Goal: Task Accomplishment & Management: Use online tool/utility

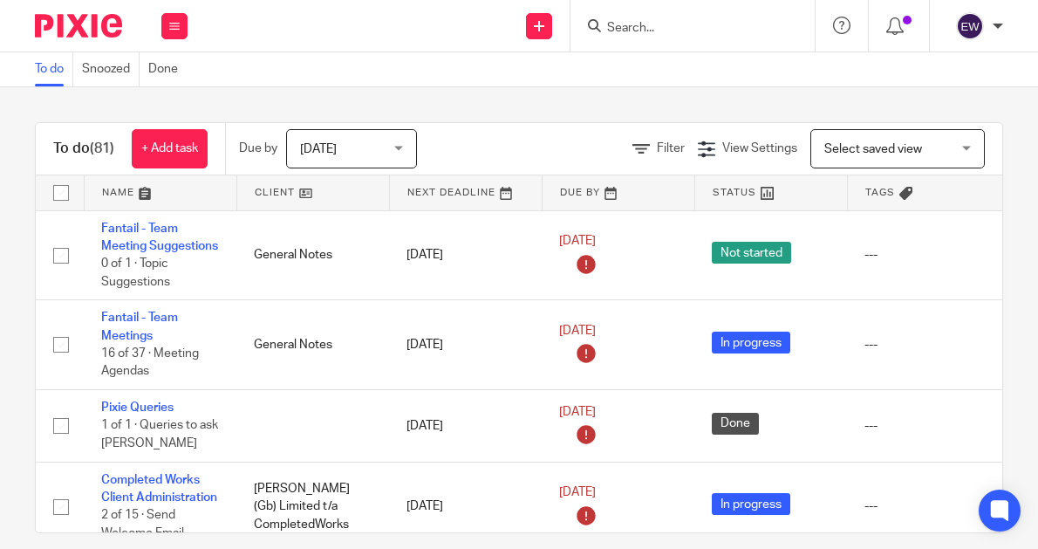
click at [616, 34] on input "Search" at bounding box center [684, 29] width 157 height 16
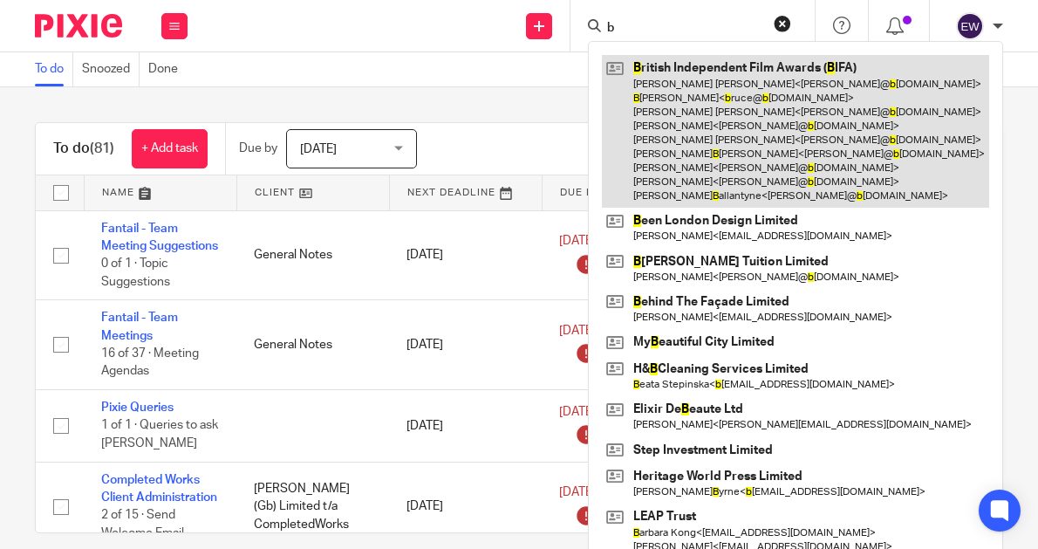
type input "b"
click at [693, 93] on link at bounding box center [795, 131] width 387 height 153
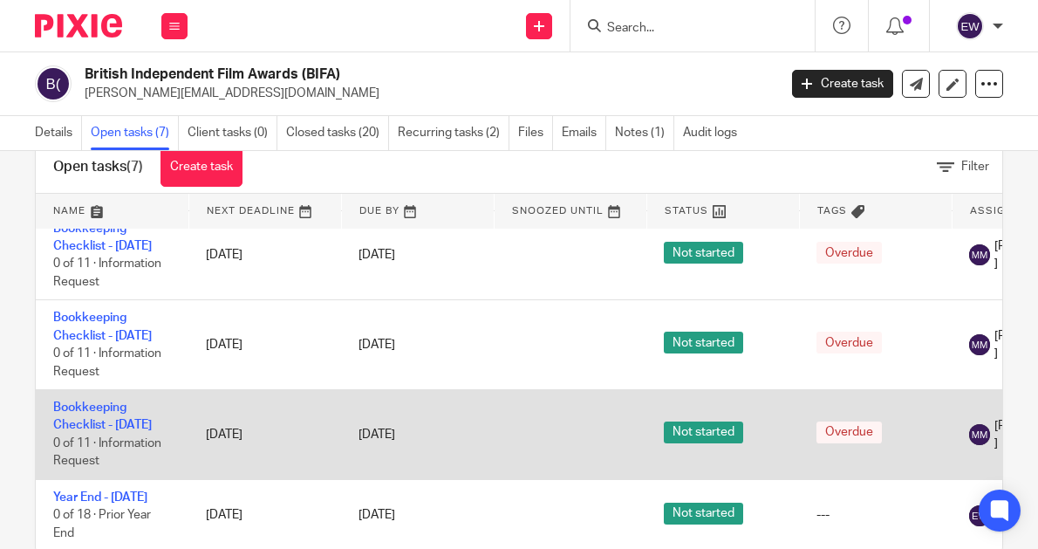
scroll to position [83, 0]
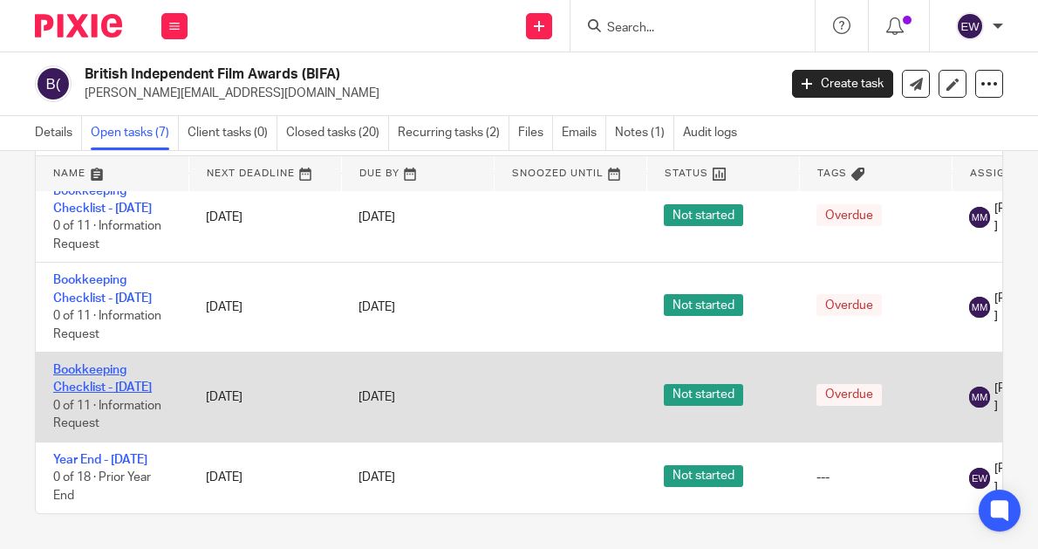
click at [125, 364] on link "Bookkeeping Checklist - [DATE]" at bounding box center [102, 379] width 99 height 30
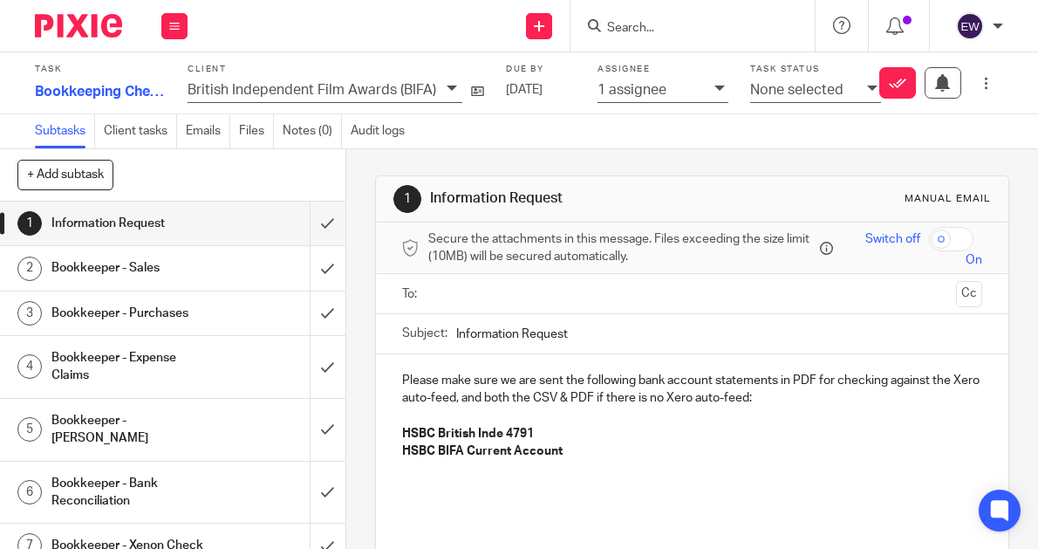
click at [189, 271] on h1 "Bookkeeper - Sales" at bounding box center [131, 268] width 161 height 26
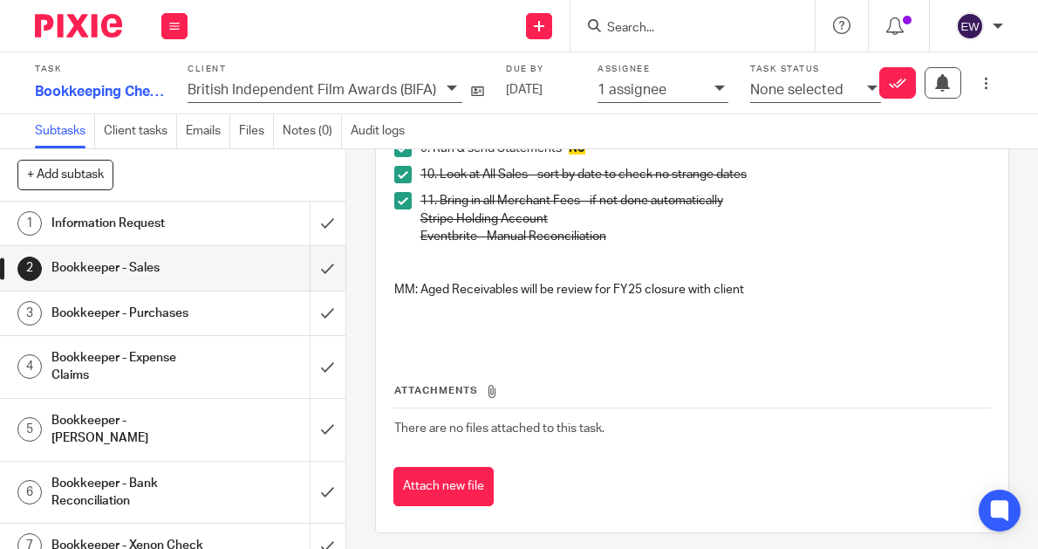
scroll to position [404, 0]
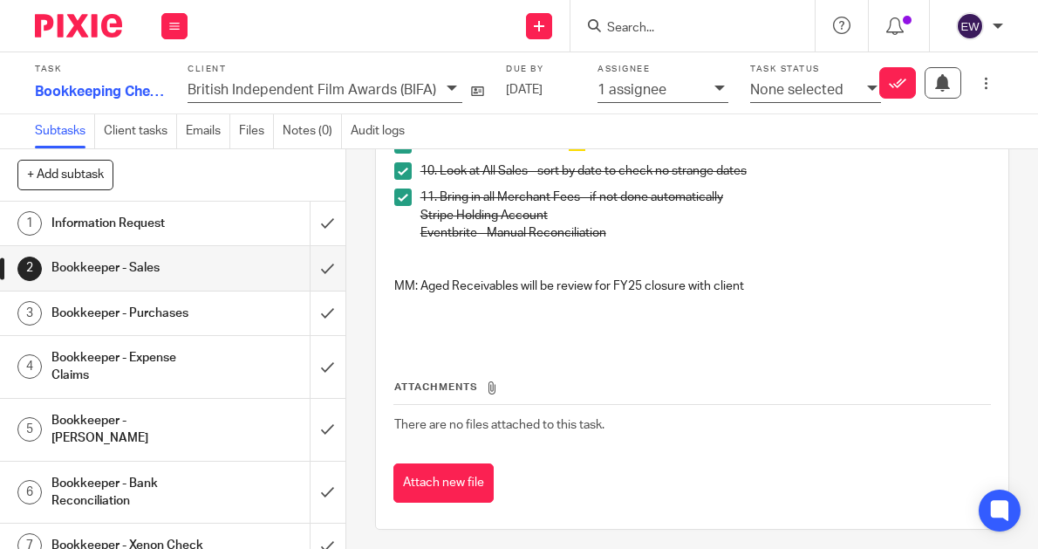
click at [190, 316] on h1 "Bookkeeper - Purchases" at bounding box center [131, 313] width 161 height 26
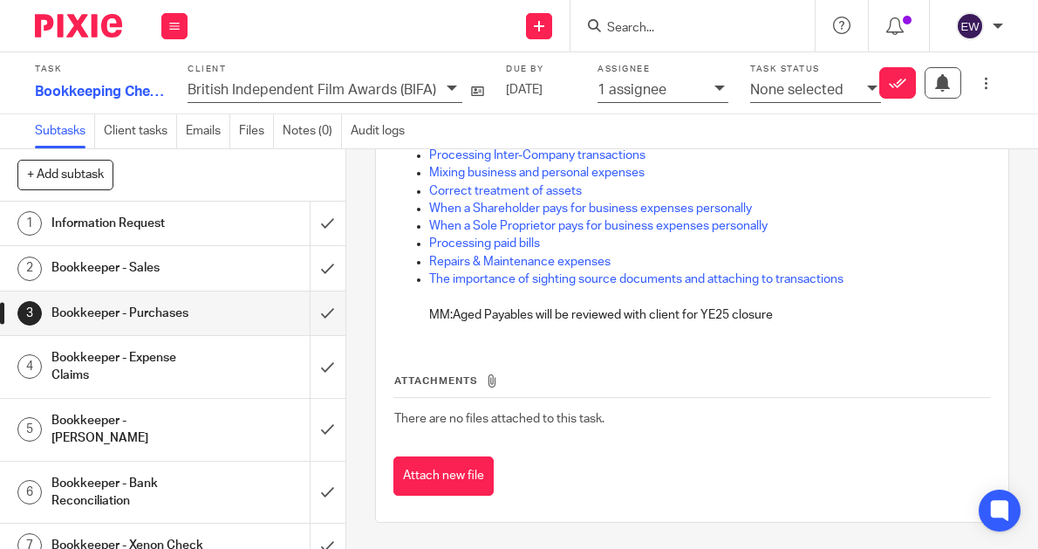
scroll to position [447, 0]
click at [222, 489] on div "Bookkeeper - Bank Reconciliation" at bounding box center [171, 492] width 241 height 45
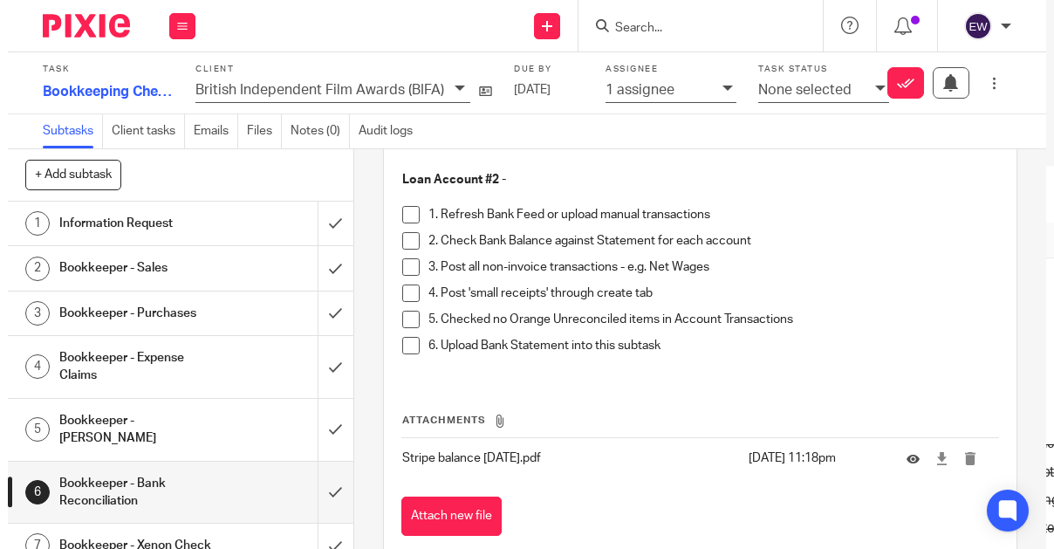
scroll to position [3238, 0]
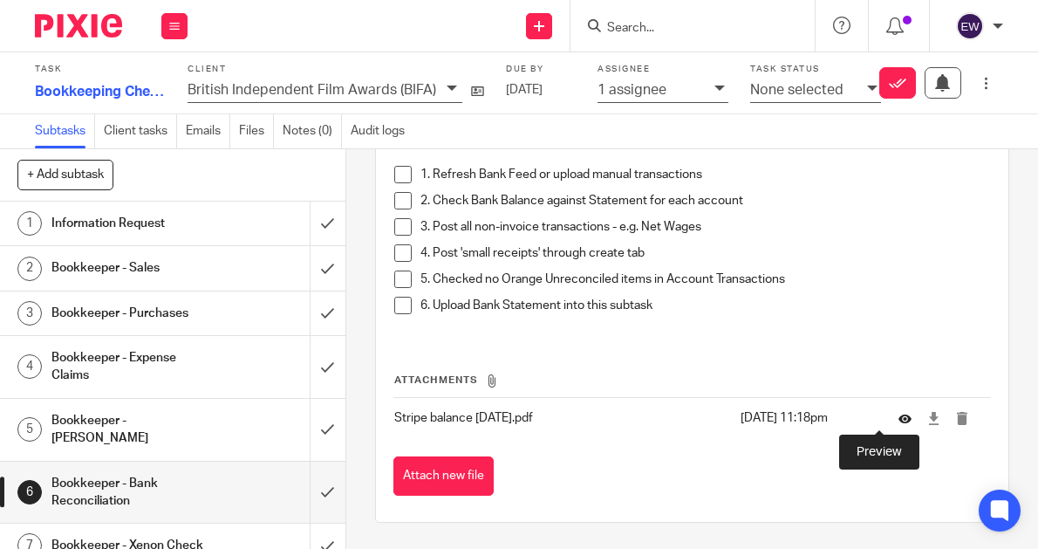
click at [899, 423] on icon at bounding box center [905, 418] width 13 height 13
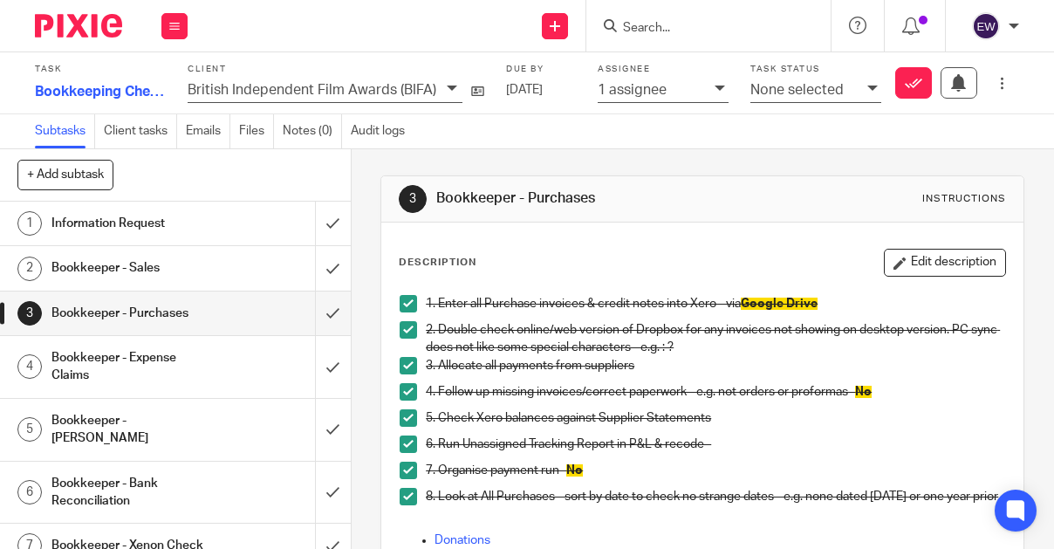
click at [146, 499] on link "6 Bookkeeper - Bank Reconciliation" at bounding box center [157, 493] width 315 height 62
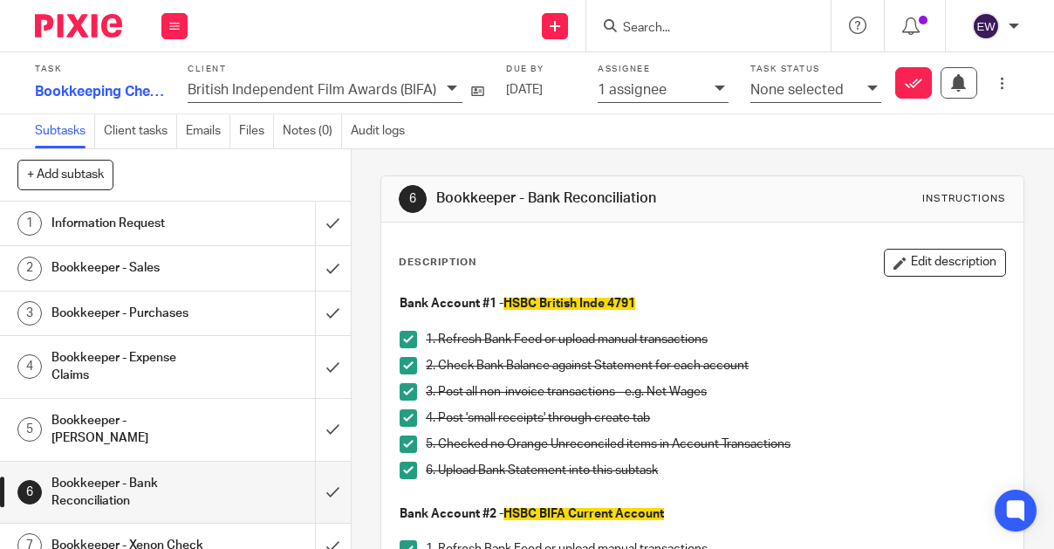
click at [191, 532] on h1 "Bookkeeper - Xenon Check" at bounding box center [133, 545] width 164 height 26
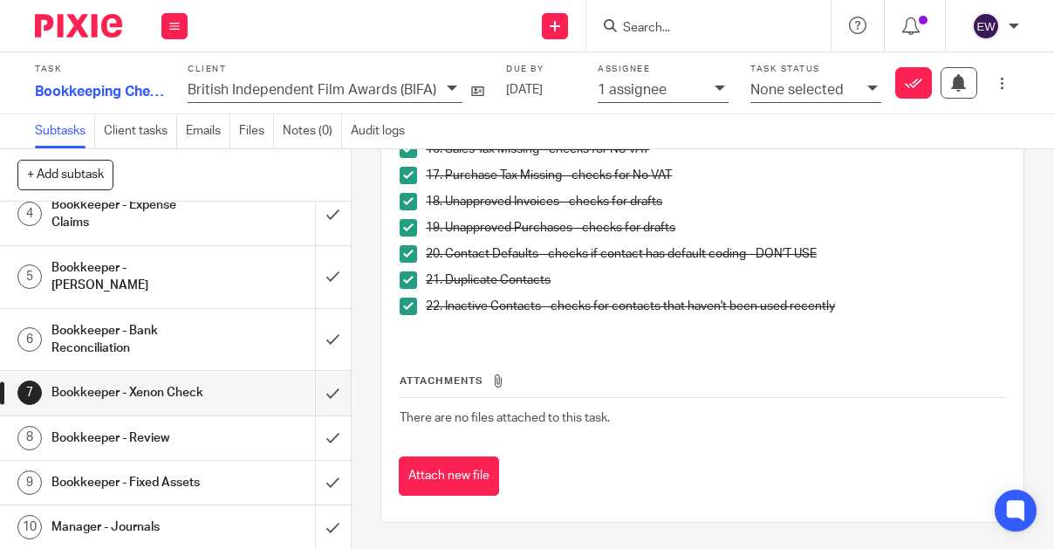
scroll to position [199, 0]
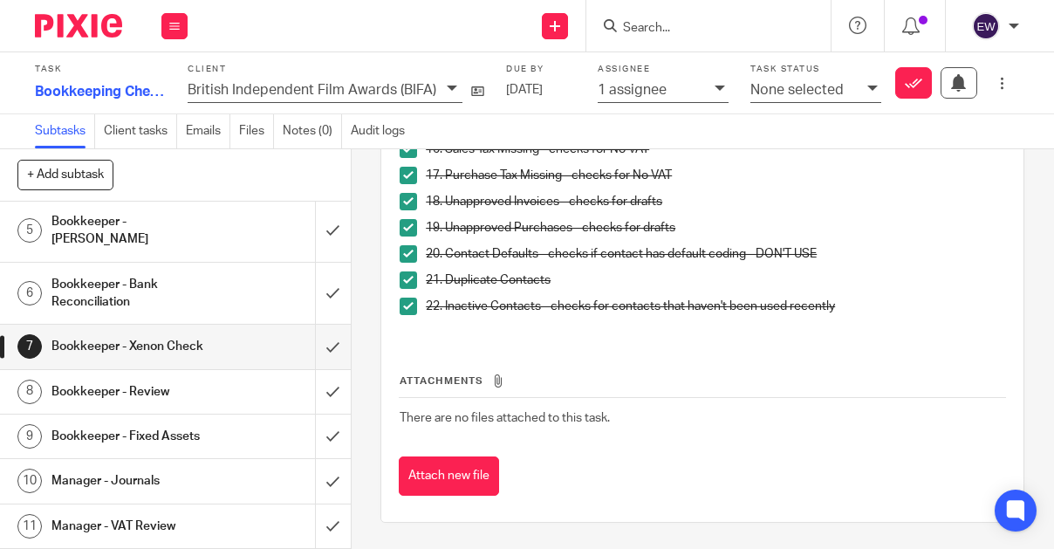
click at [174, 395] on h1 "Bookkeeper - Review" at bounding box center [133, 392] width 164 height 26
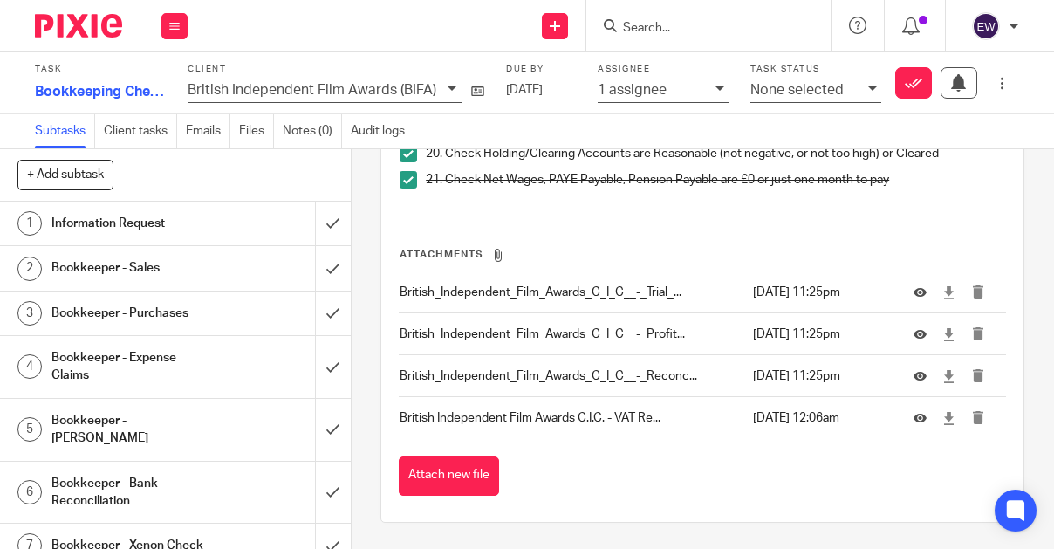
scroll to position [915, 0]
click at [942, 425] on icon at bounding box center [948, 418] width 13 height 13
click at [942, 383] on icon at bounding box center [948, 376] width 13 height 13
click at [230, 306] on div "Bookkeeper - Purchases" at bounding box center [174, 313] width 246 height 26
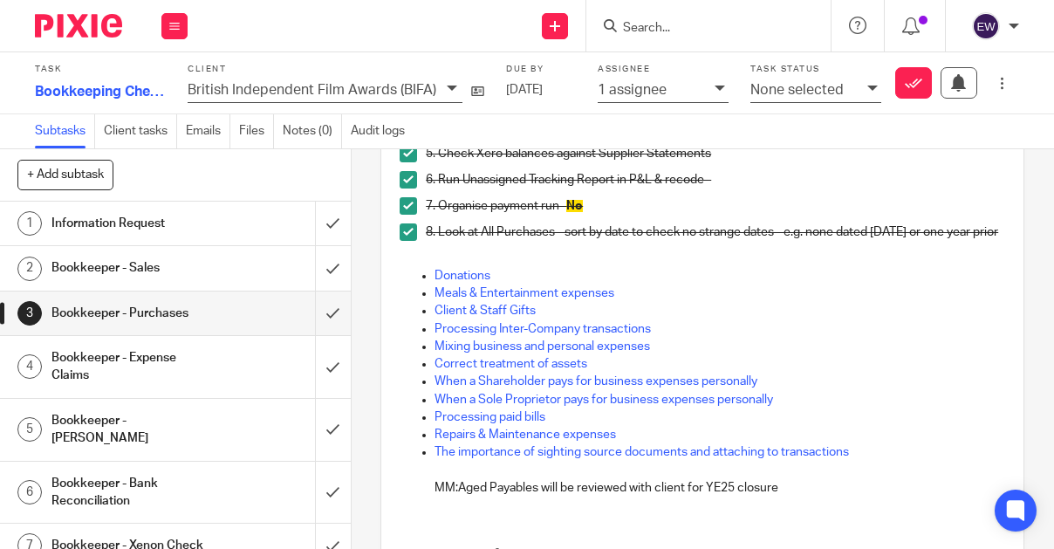
scroll to position [388, 0]
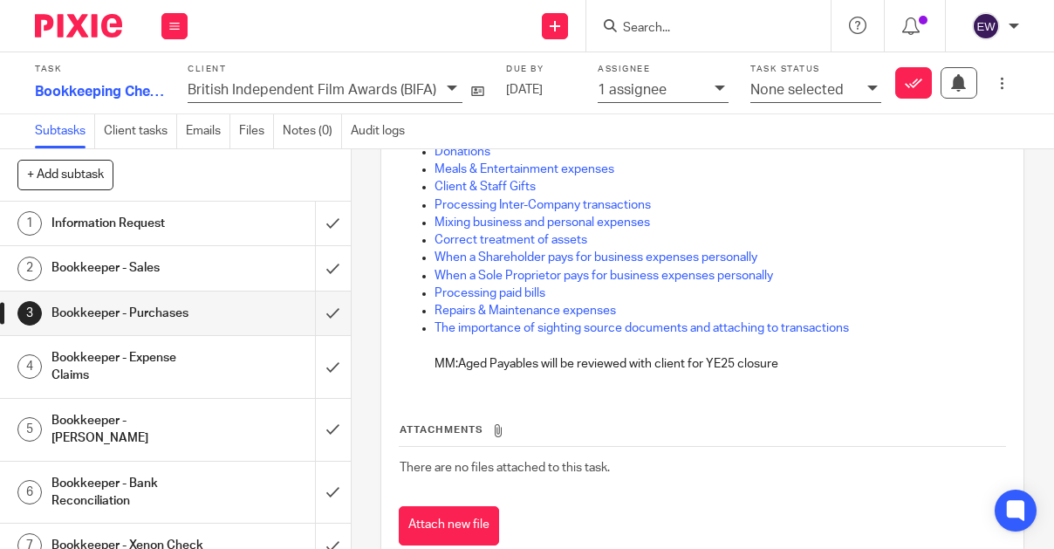
click at [148, 263] on h1 "Bookkeeper - Sales" at bounding box center [133, 268] width 164 height 26
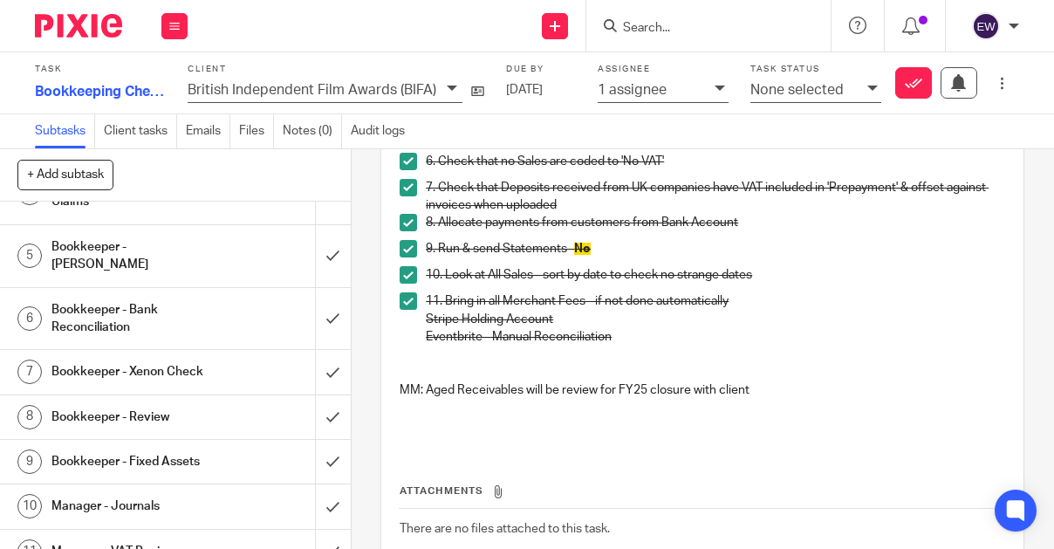
scroll to position [199, 0]
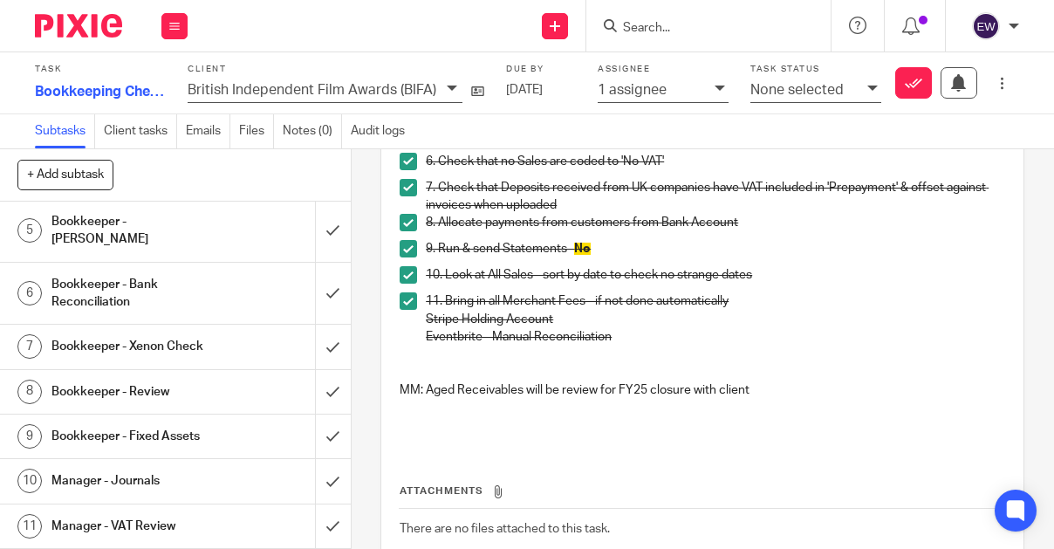
click at [161, 382] on h1 "Bookkeeper - Review" at bounding box center [133, 392] width 164 height 26
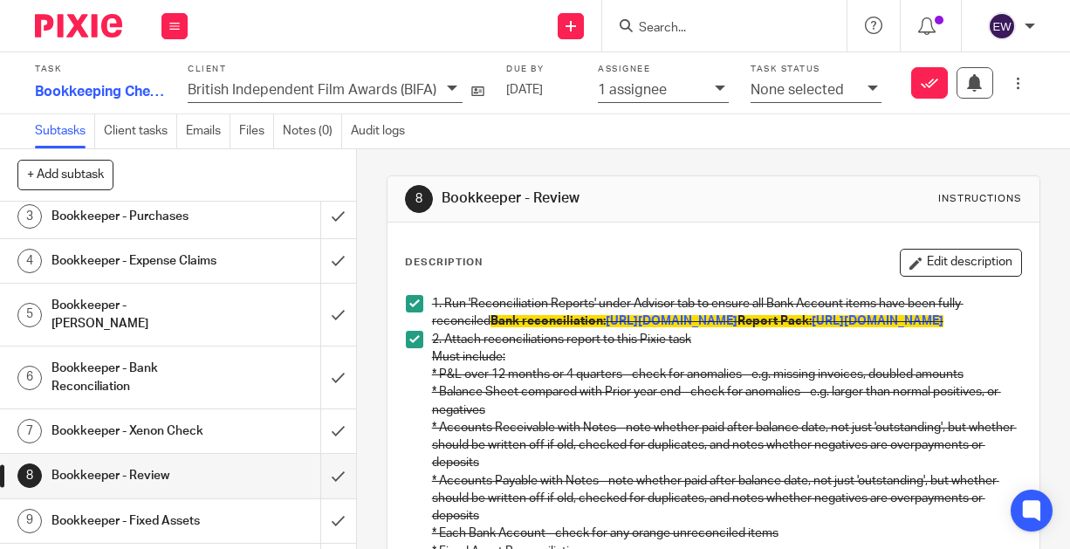
scroll to position [111, 0]
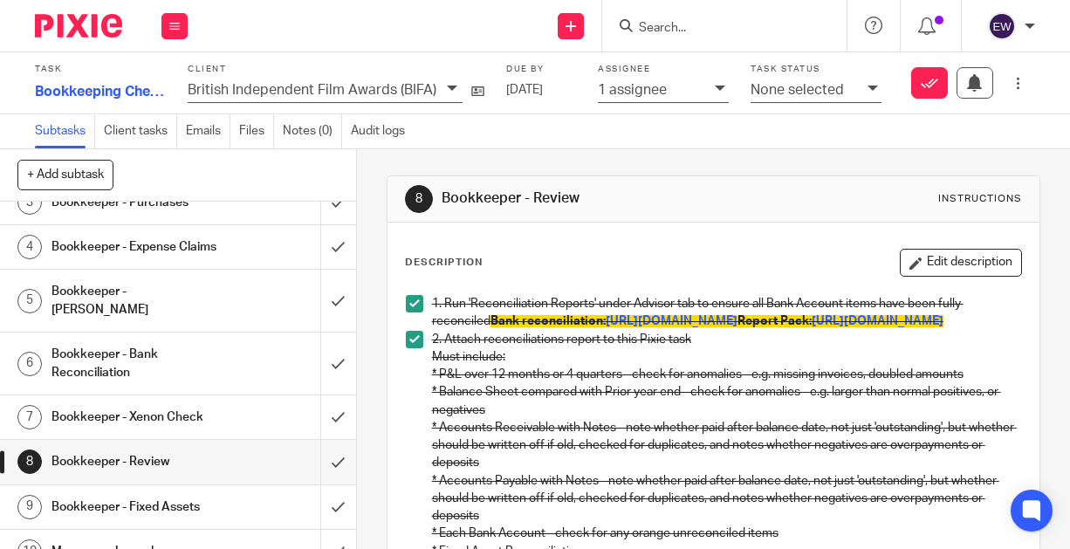
click at [195, 461] on h1 "Bookkeeper - Review" at bounding box center [135, 462] width 168 height 26
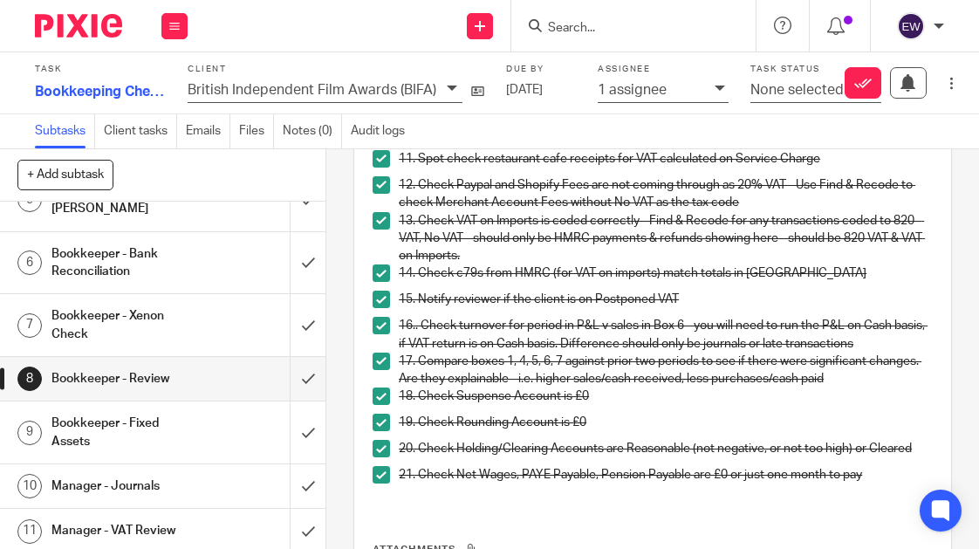
scroll to position [265, 0]
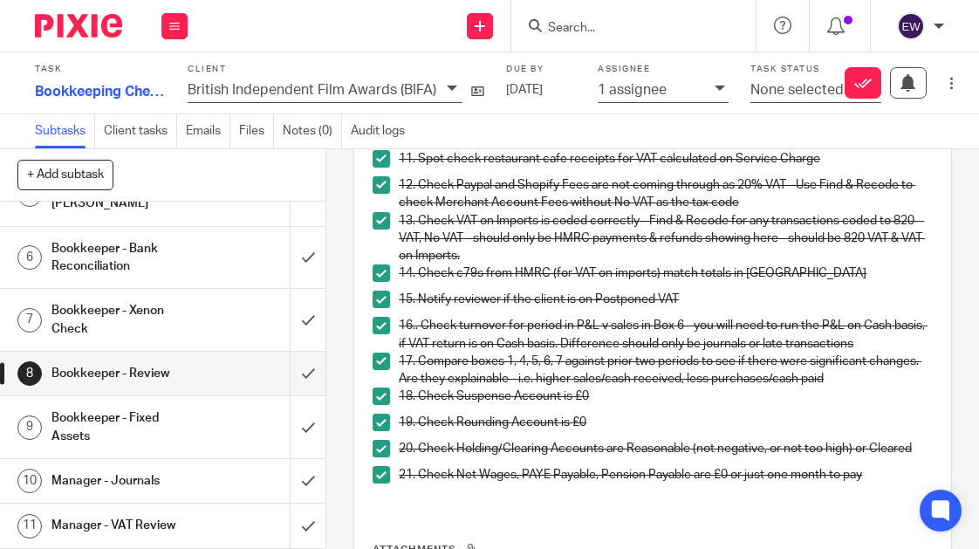
click at [189, 516] on div "Manager - VAT Review" at bounding box center [161, 525] width 221 height 26
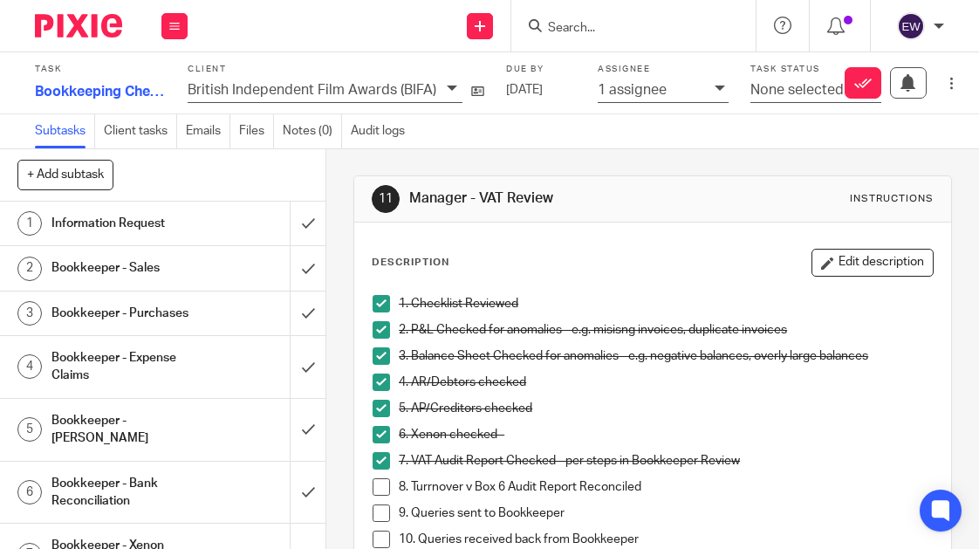
click at [384, 490] on span at bounding box center [381, 486] width 17 height 17
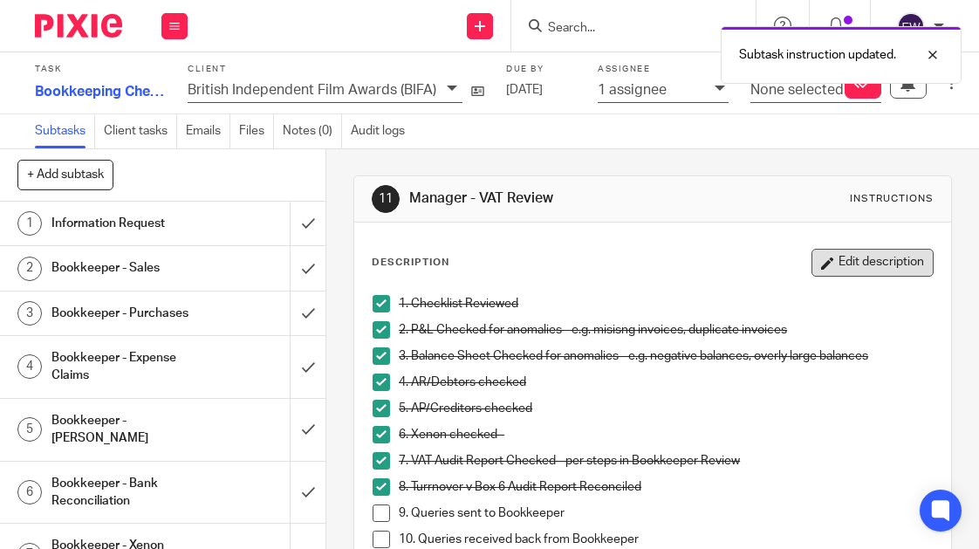
click at [847, 270] on button "Edit description" at bounding box center [873, 263] width 122 height 28
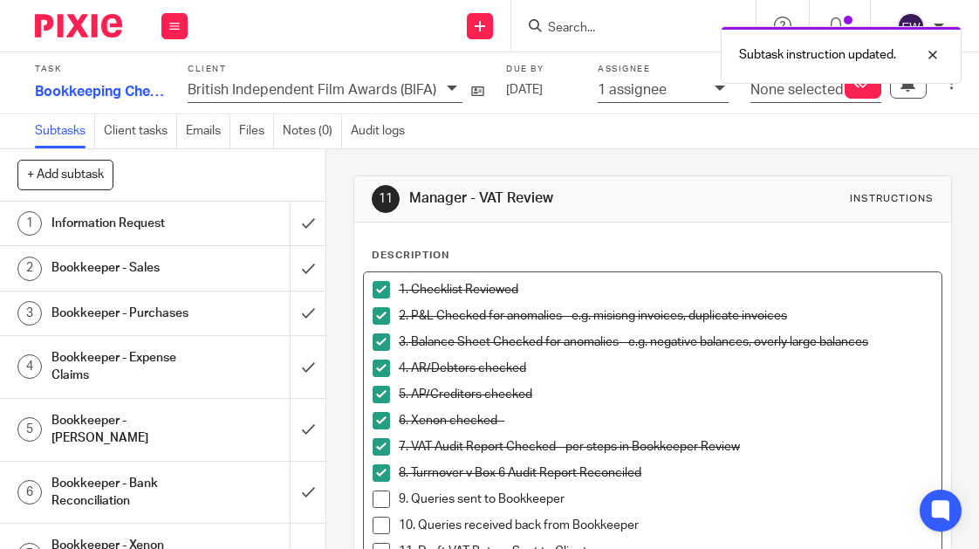
click at [737, 472] on p "8. Turrnover v Box 6 Audit Report Reconciled" at bounding box center [666, 472] width 534 height 17
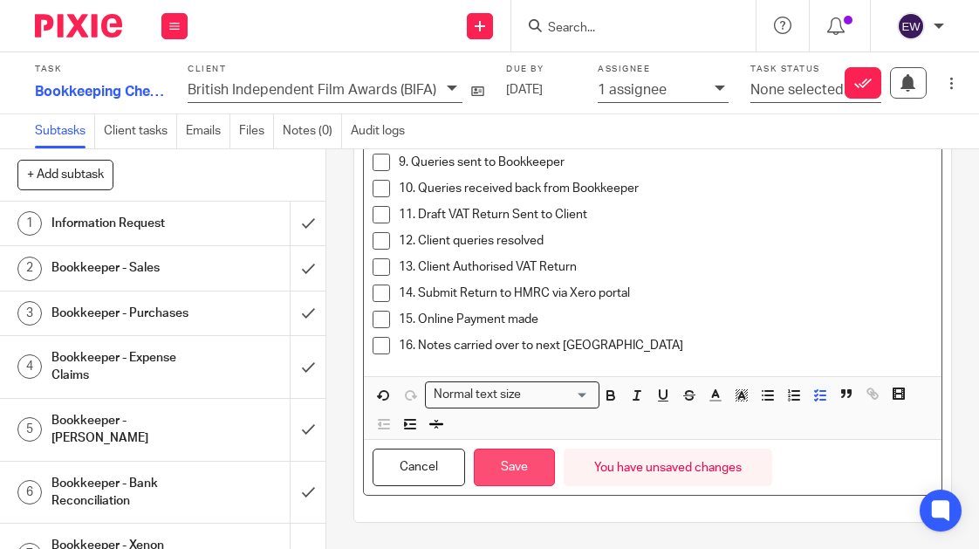
click at [521, 451] on button "Save" at bounding box center [514, 468] width 81 height 38
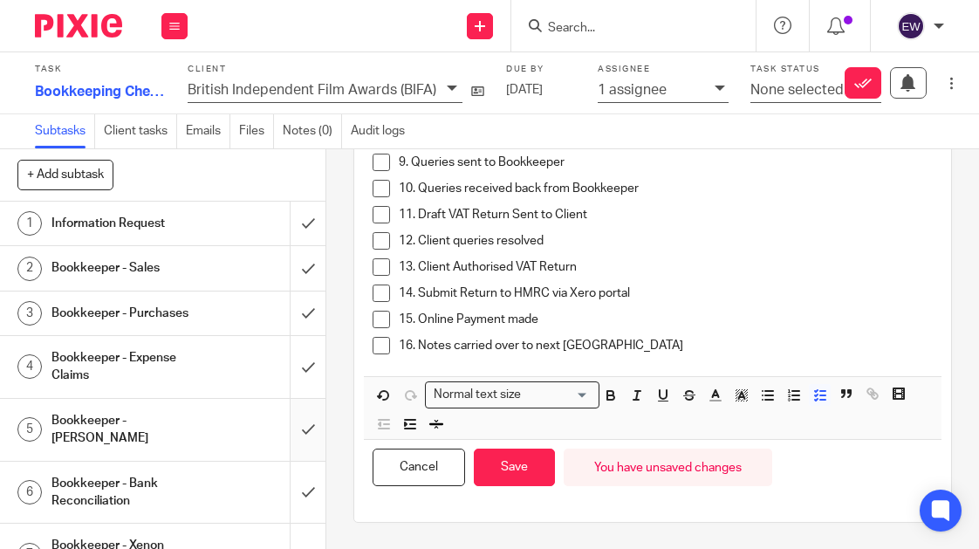
scroll to position [364, 0]
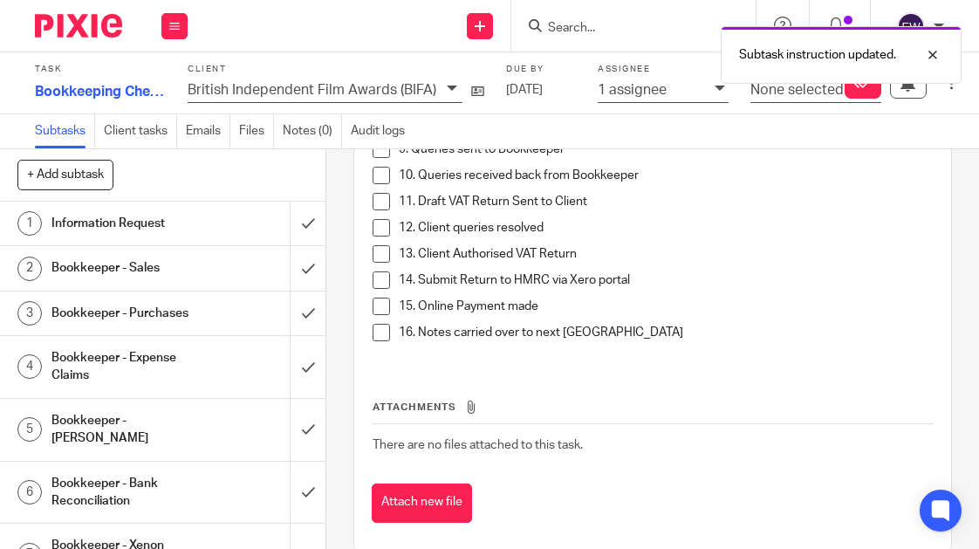
click at [195, 508] on div "Bookkeeper - Bank Reconciliation" at bounding box center [161, 492] width 221 height 45
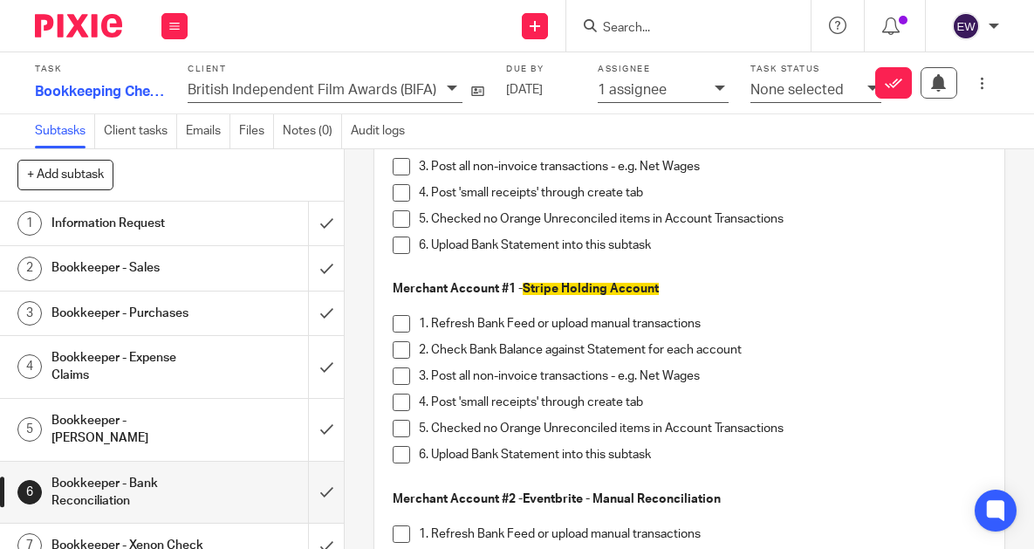
scroll to position [216, 0]
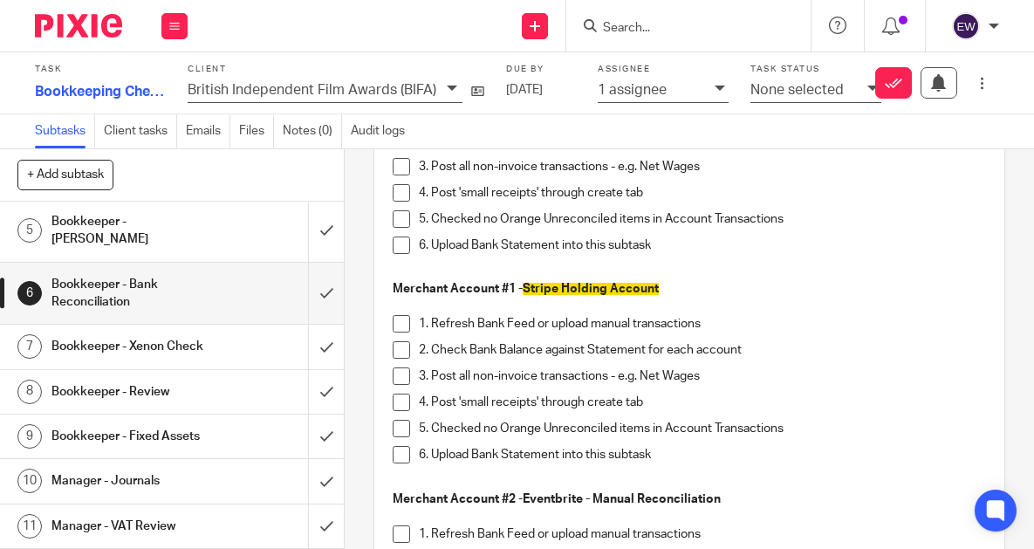
click at [172, 517] on h1 "Manager - VAT Review" at bounding box center [131, 526] width 160 height 26
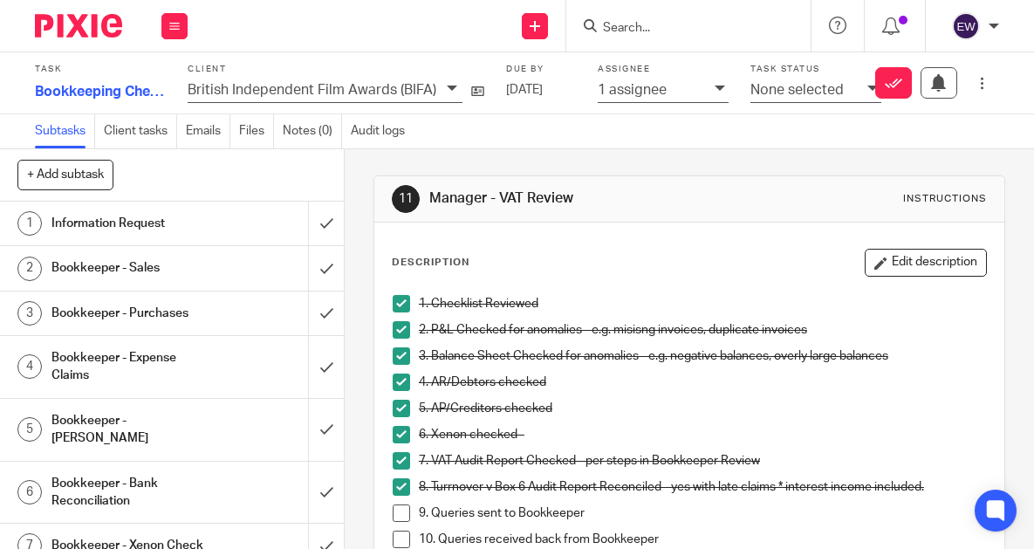
scroll to position [124, 0]
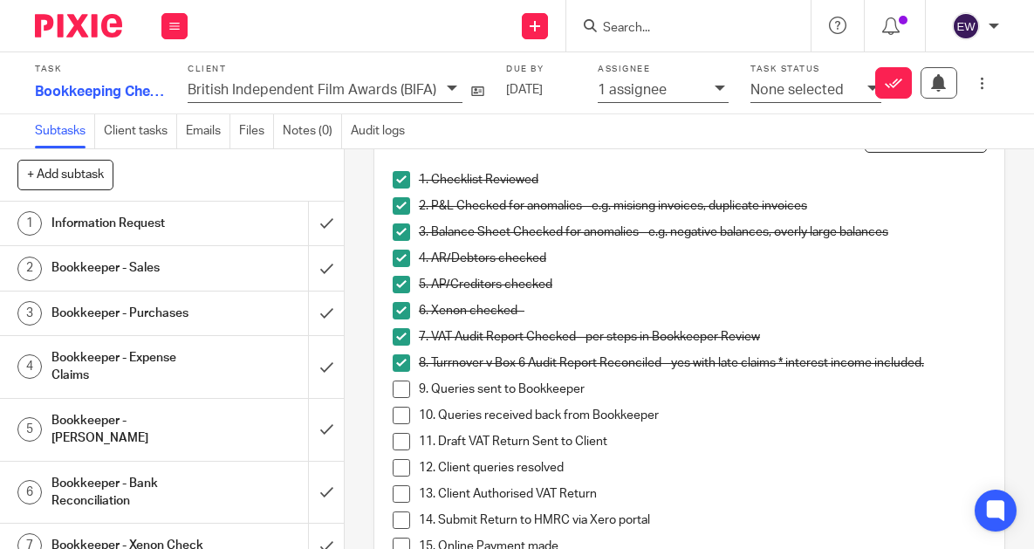
click at [393, 387] on span at bounding box center [401, 388] width 17 height 17
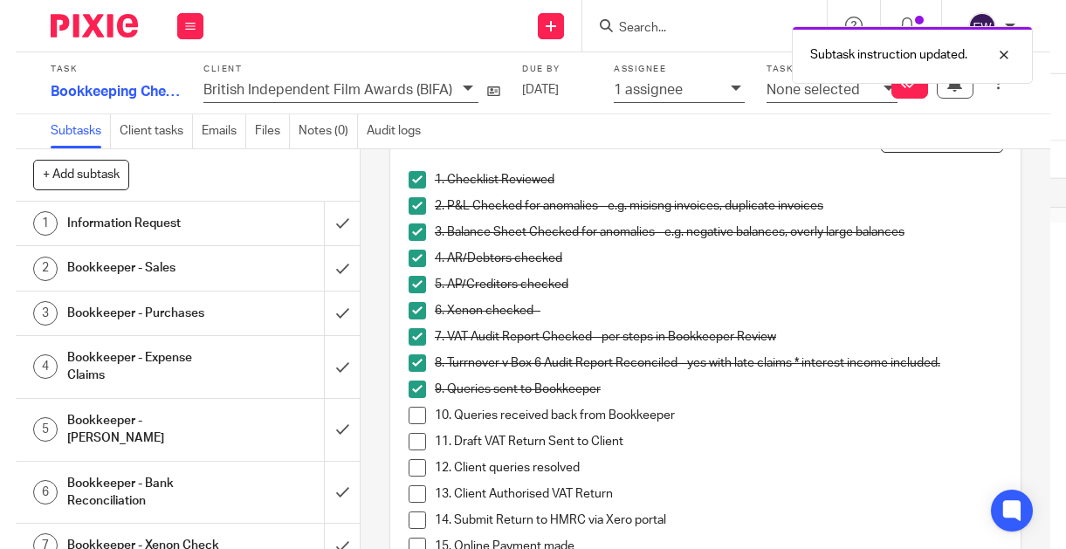
scroll to position [390, 0]
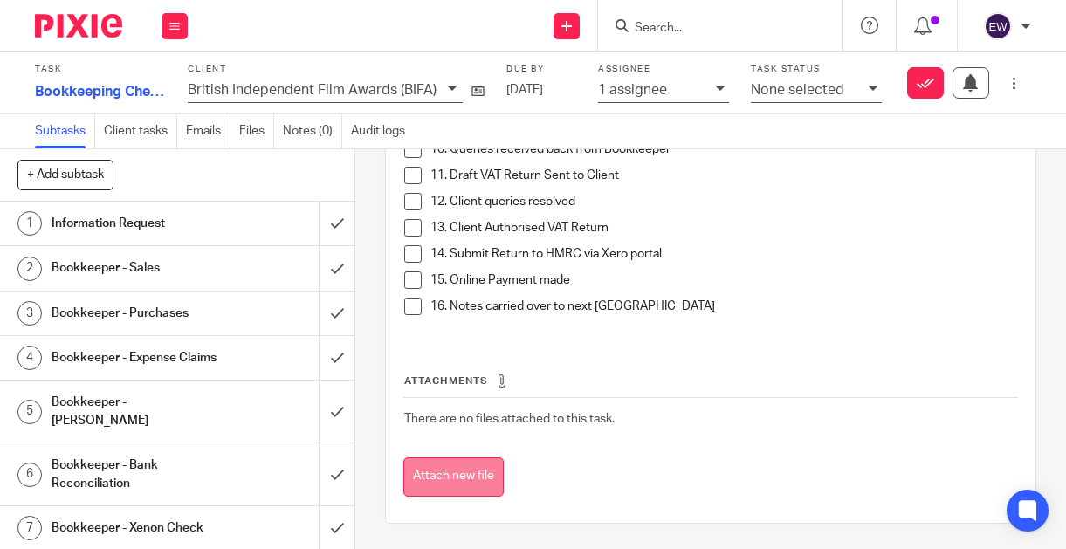
click at [476, 480] on button "Attach new file" at bounding box center [453, 476] width 100 height 39
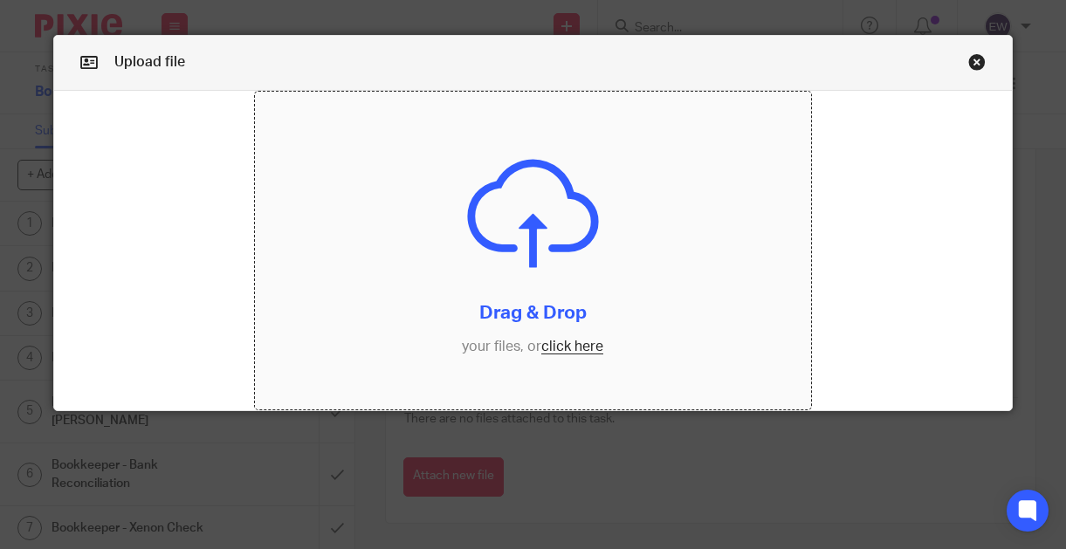
click at [559, 346] on input "file" at bounding box center [533, 251] width 557 height 318
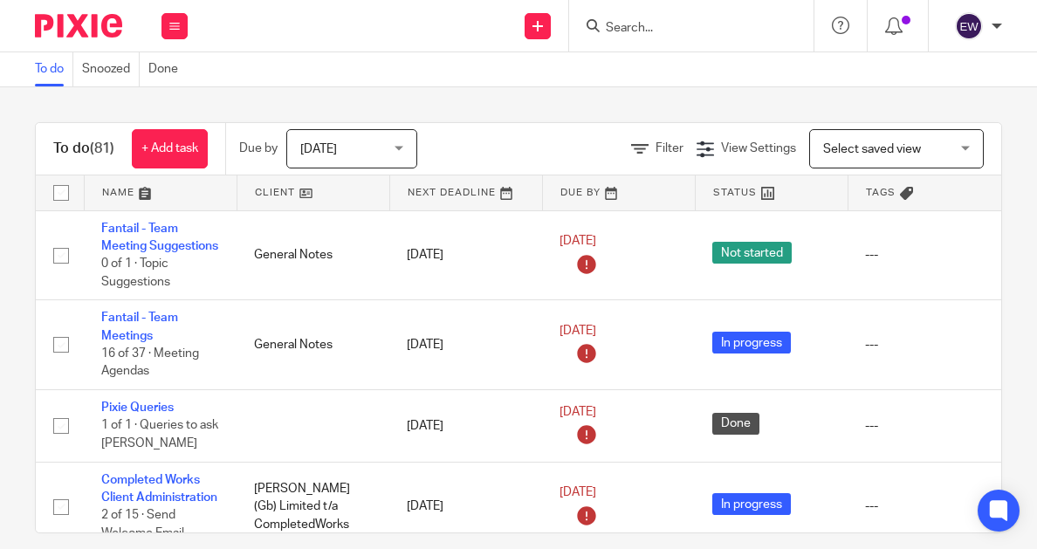
click at [652, 32] on input "Search" at bounding box center [682, 29] width 157 height 16
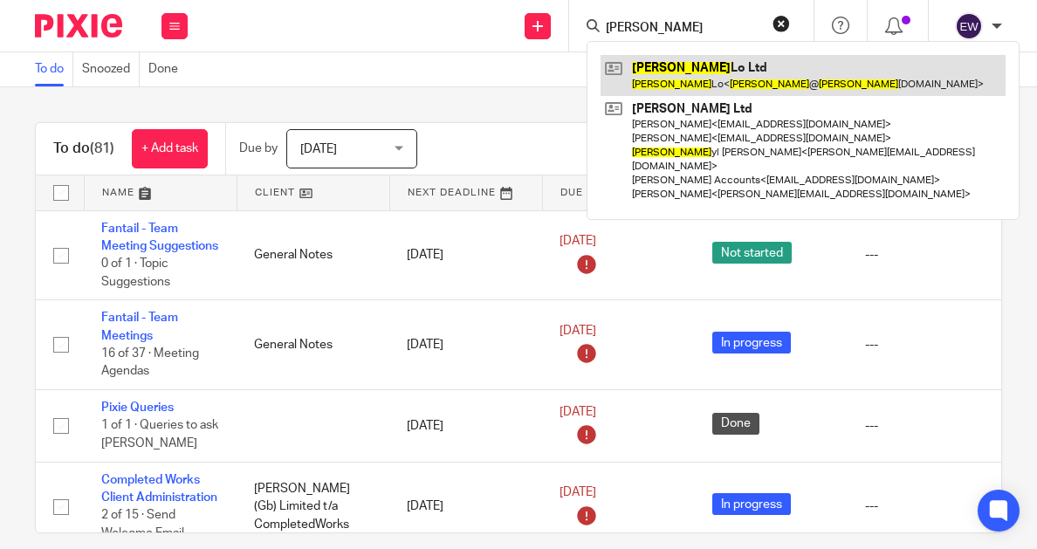
type input "chet"
click at [682, 89] on link at bounding box center [802, 75] width 405 height 40
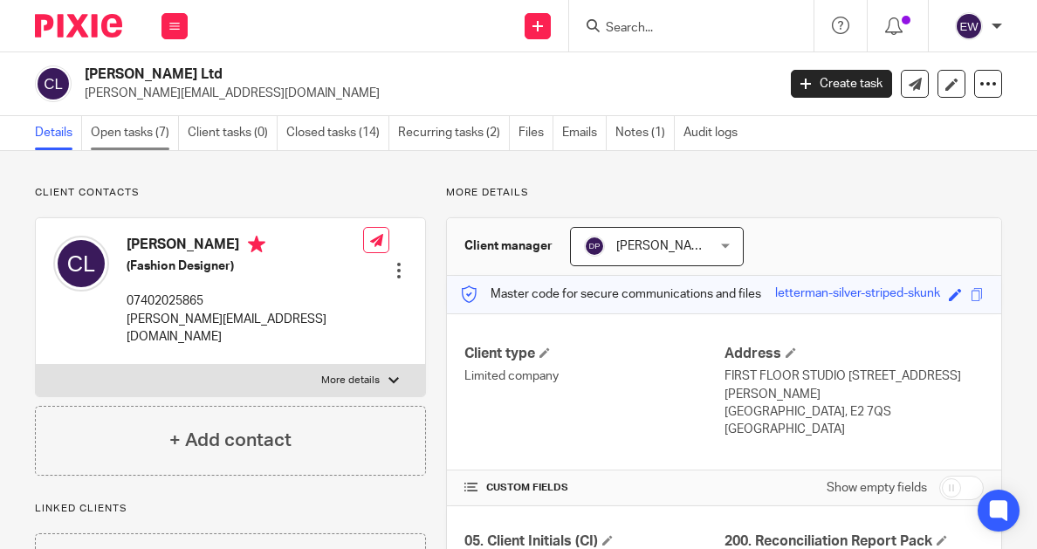
click at [157, 134] on link "Open tasks (7)" at bounding box center [135, 133] width 88 height 34
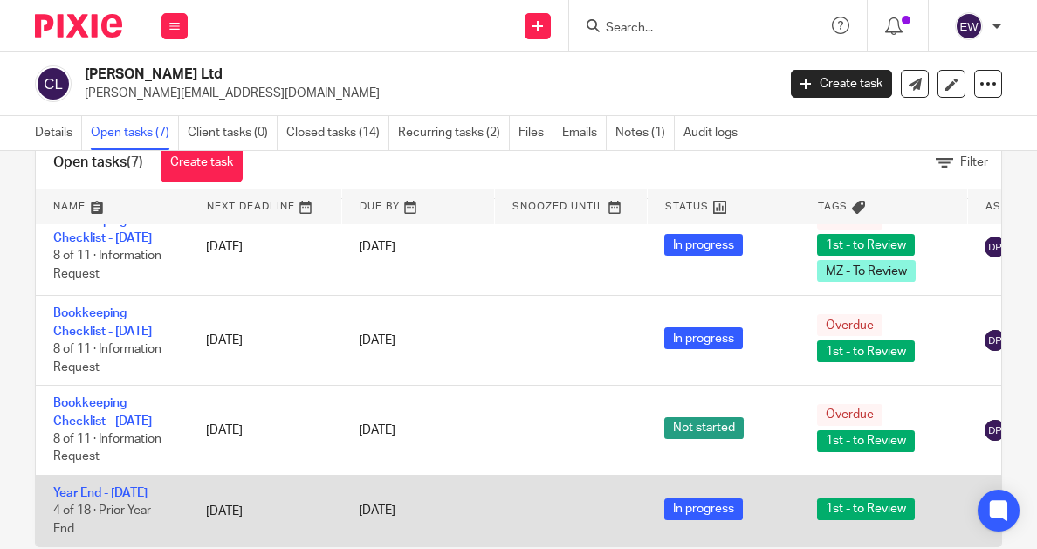
scroll to position [83, 0]
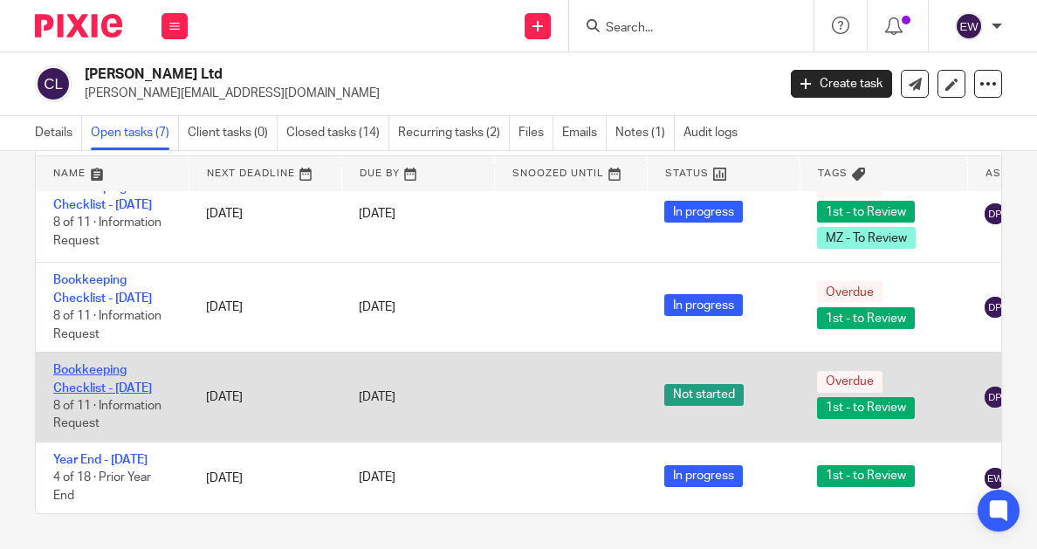
click at [123, 364] on link "Bookkeeping Checklist - [DATE]" at bounding box center [102, 379] width 99 height 30
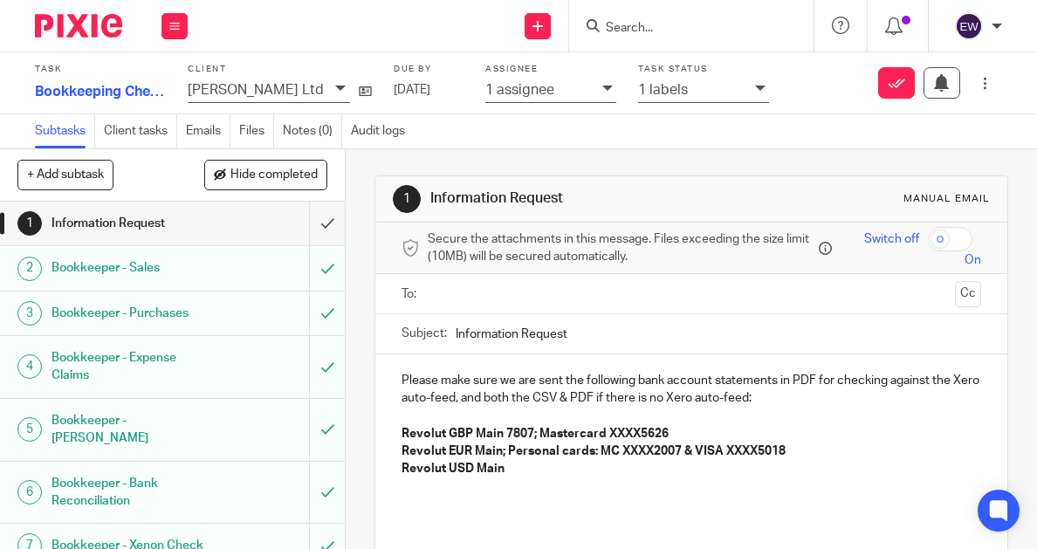
click at [135, 282] on link "2 Bookkeeper - Sales" at bounding box center [154, 268] width 309 height 44
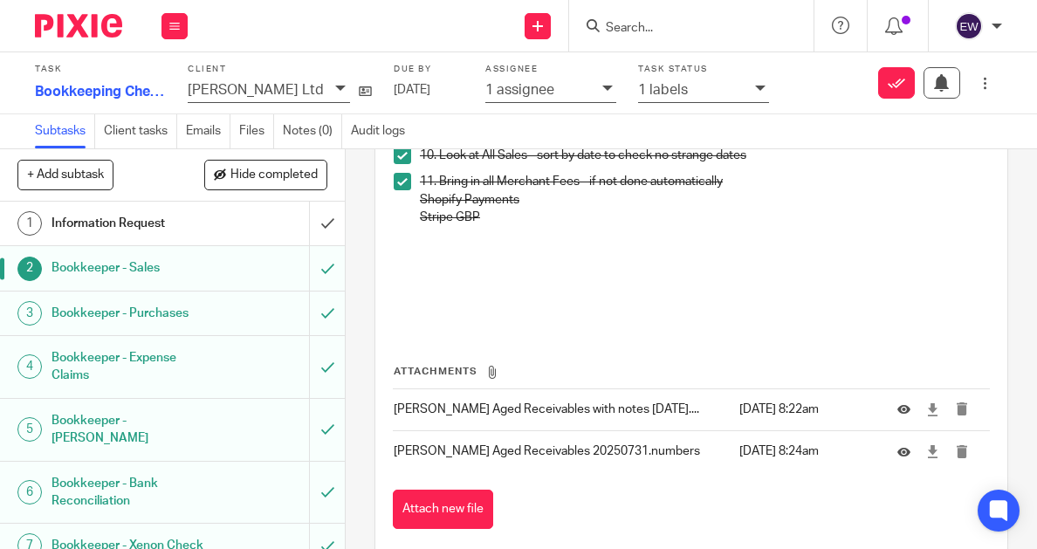
scroll to position [453, 0]
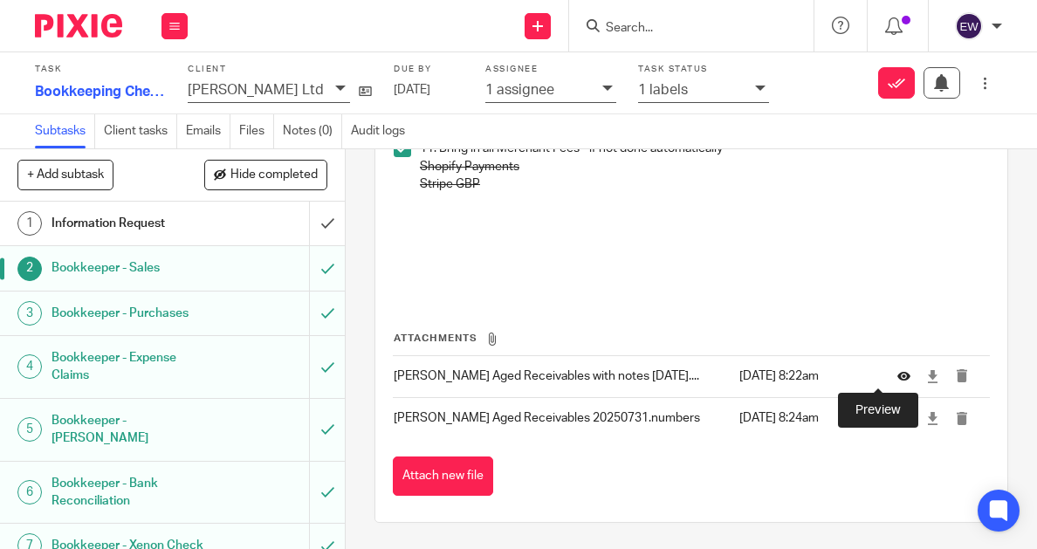
click at [897, 375] on icon at bounding box center [903, 376] width 13 height 13
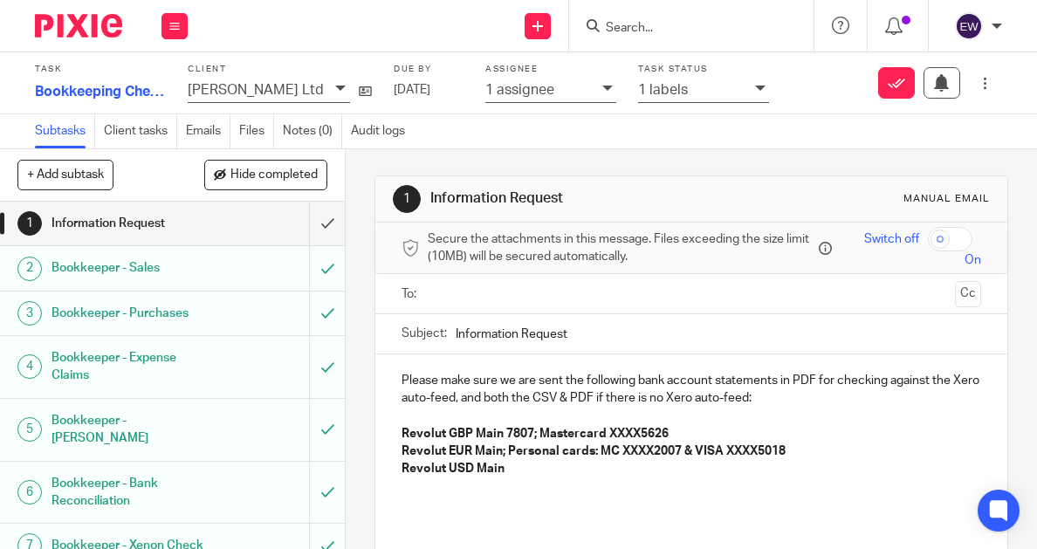
scroll to position [328, 0]
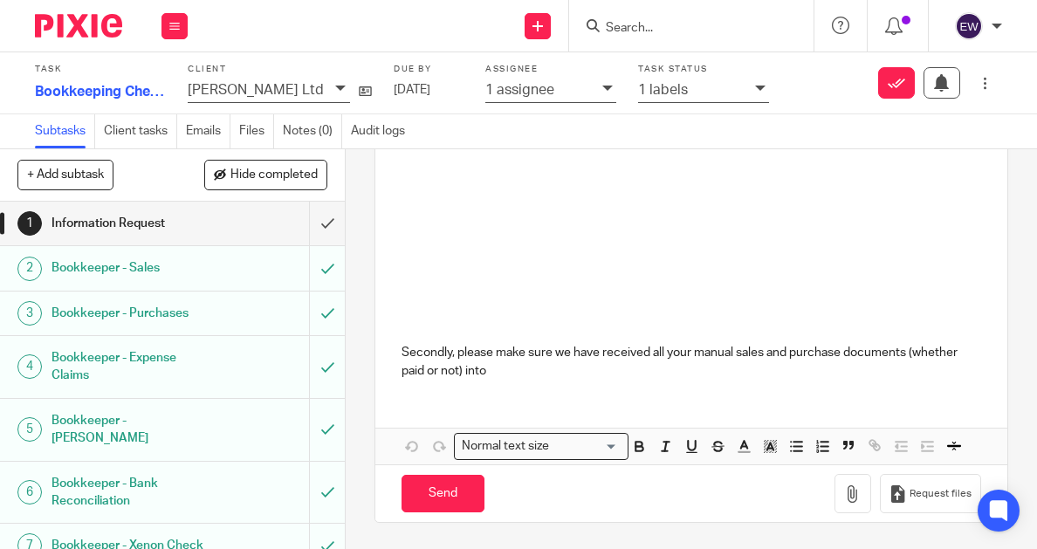
click at [228, 267] on div "Bookkeeper - Sales" at bounding box center [171, 268] width 240 height 26
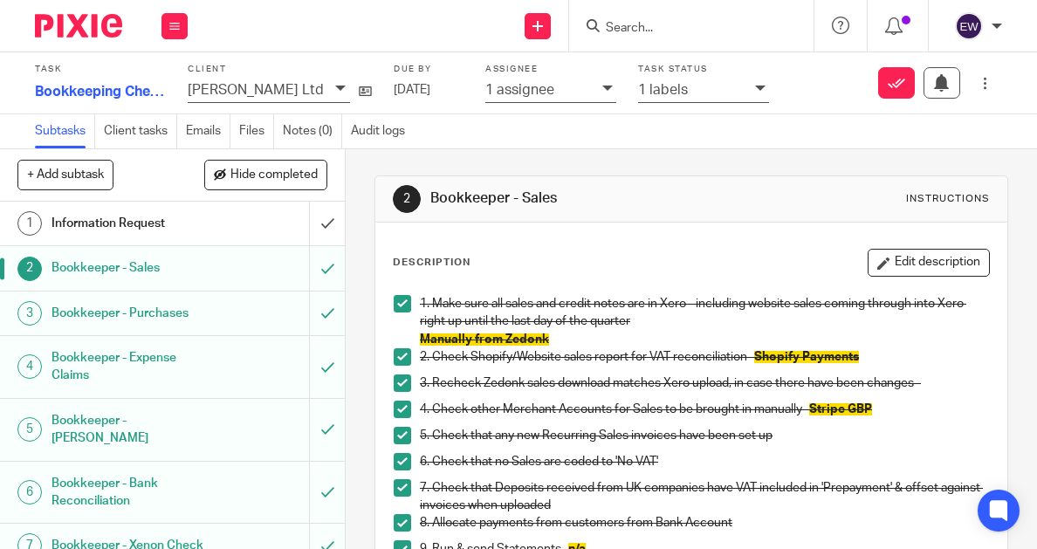
scroll to position [453, 0]
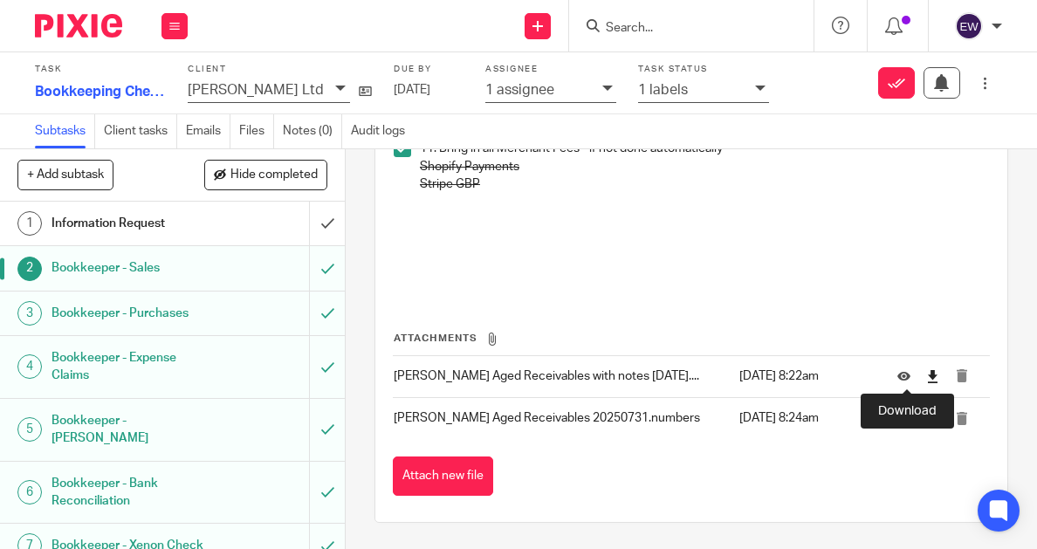
click at [926, 380] on icon at bounding box center [932, 376] width 13 height 13
click at [210, 324] on div "Bookkeeper - Purchases" at bounding box center [171, 313] width 240 height 26
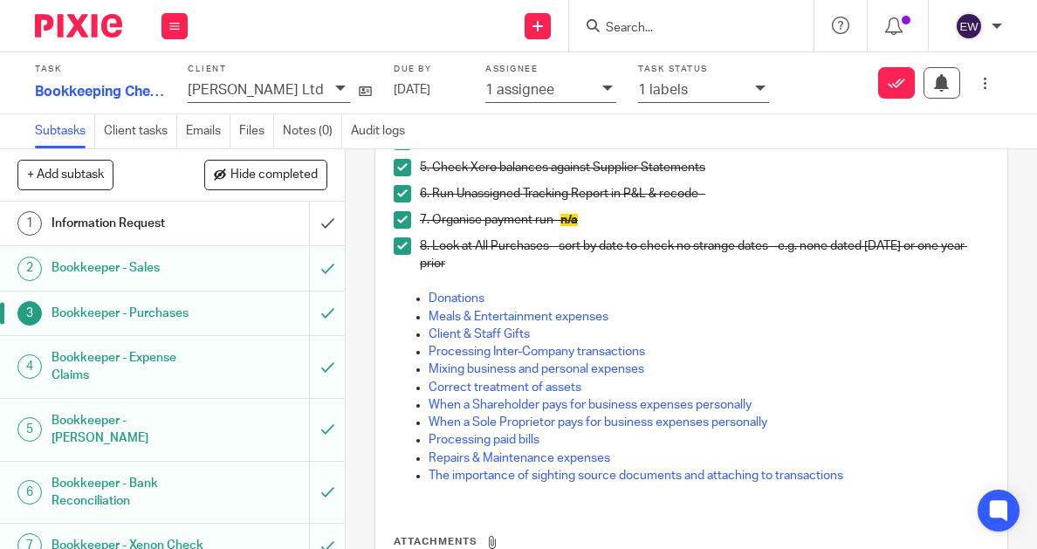
scroll to position [454, 0]
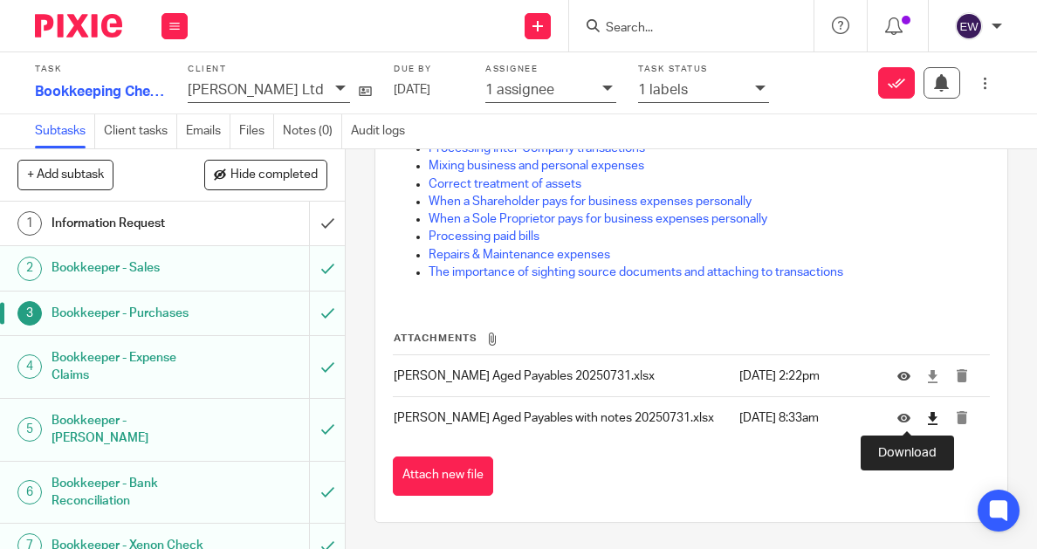
click at [926, 420] on icon at bounding box center [932, 418] width 13 height 13
click at [195, 470] on h1 "Bookkeeper - Bank Reconciliation" at bounding box center [131, 492] width 161 height 45
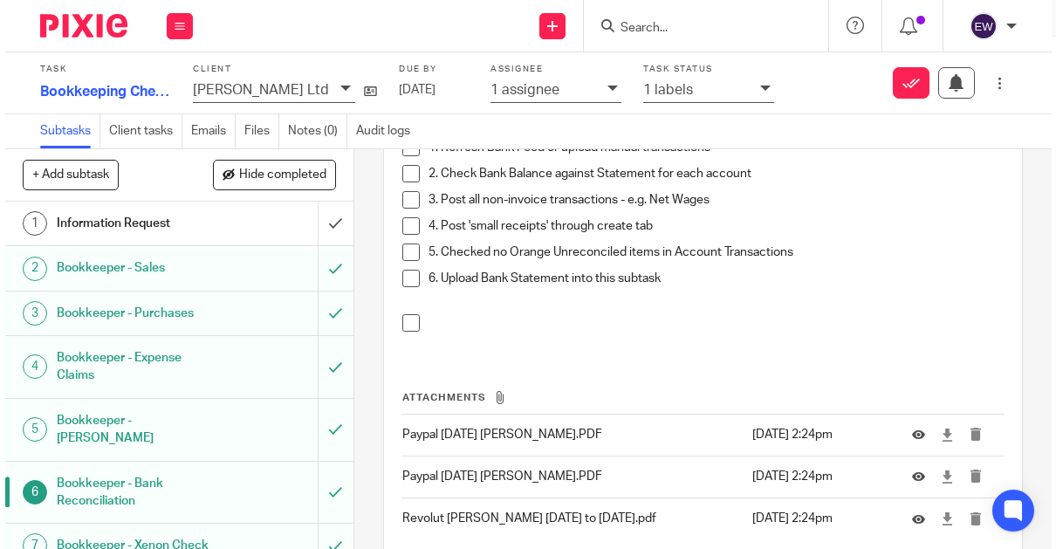
scroll to position [1702, 0]
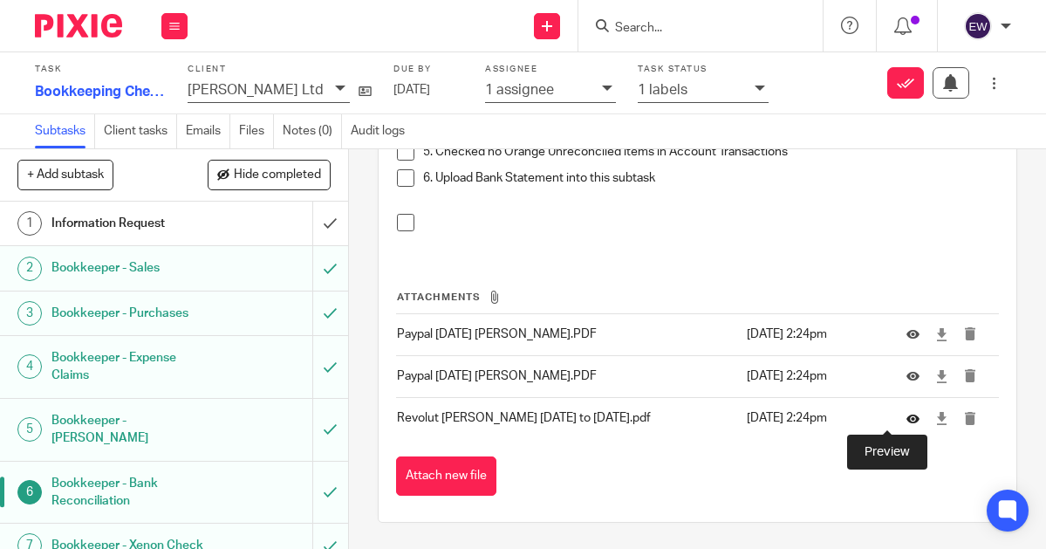
click at [907, 422] on icon at bounding box center [913, 418] width 13 height 13
